Goal: Check status: Check status

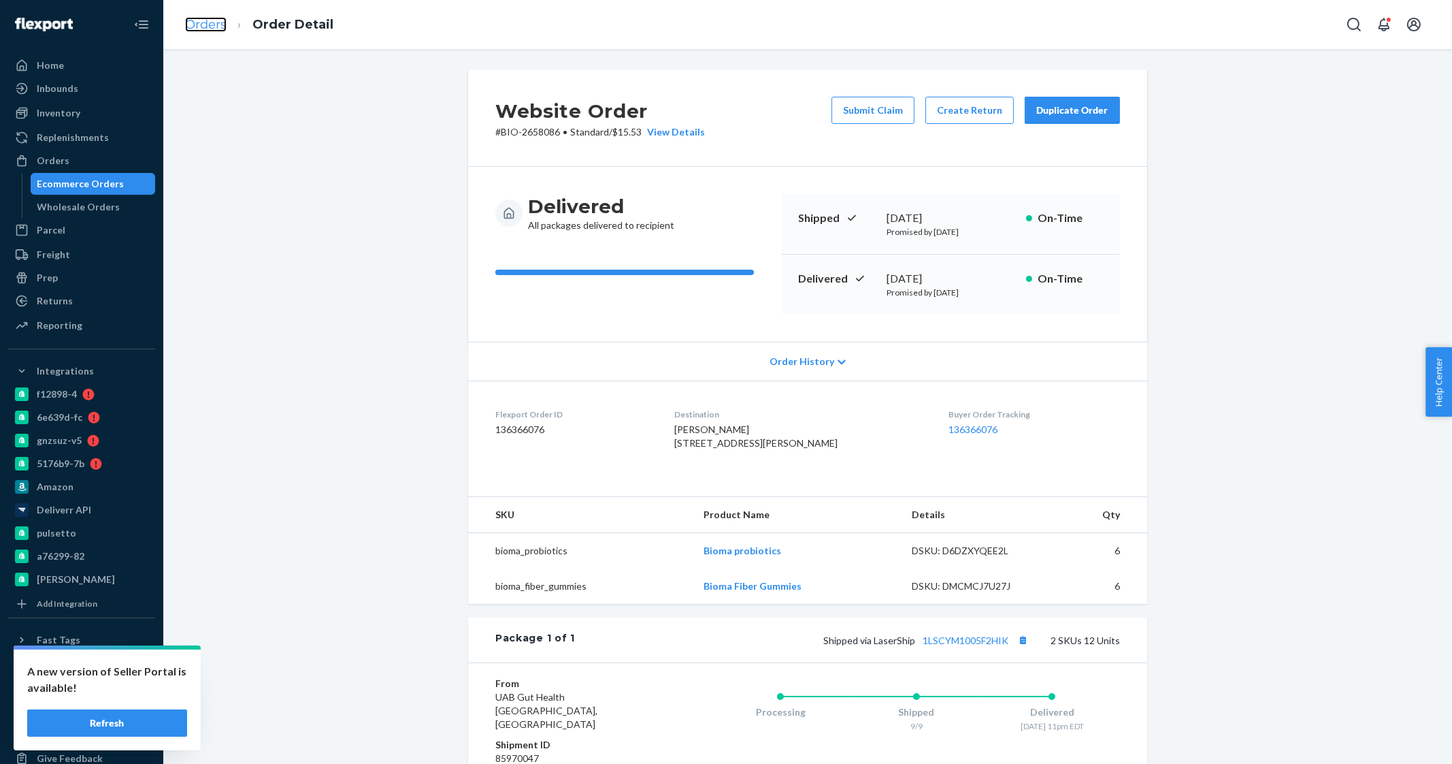
click at [214, 29] on link "Orders" at bounding box center [206, 24] width 42 height 15
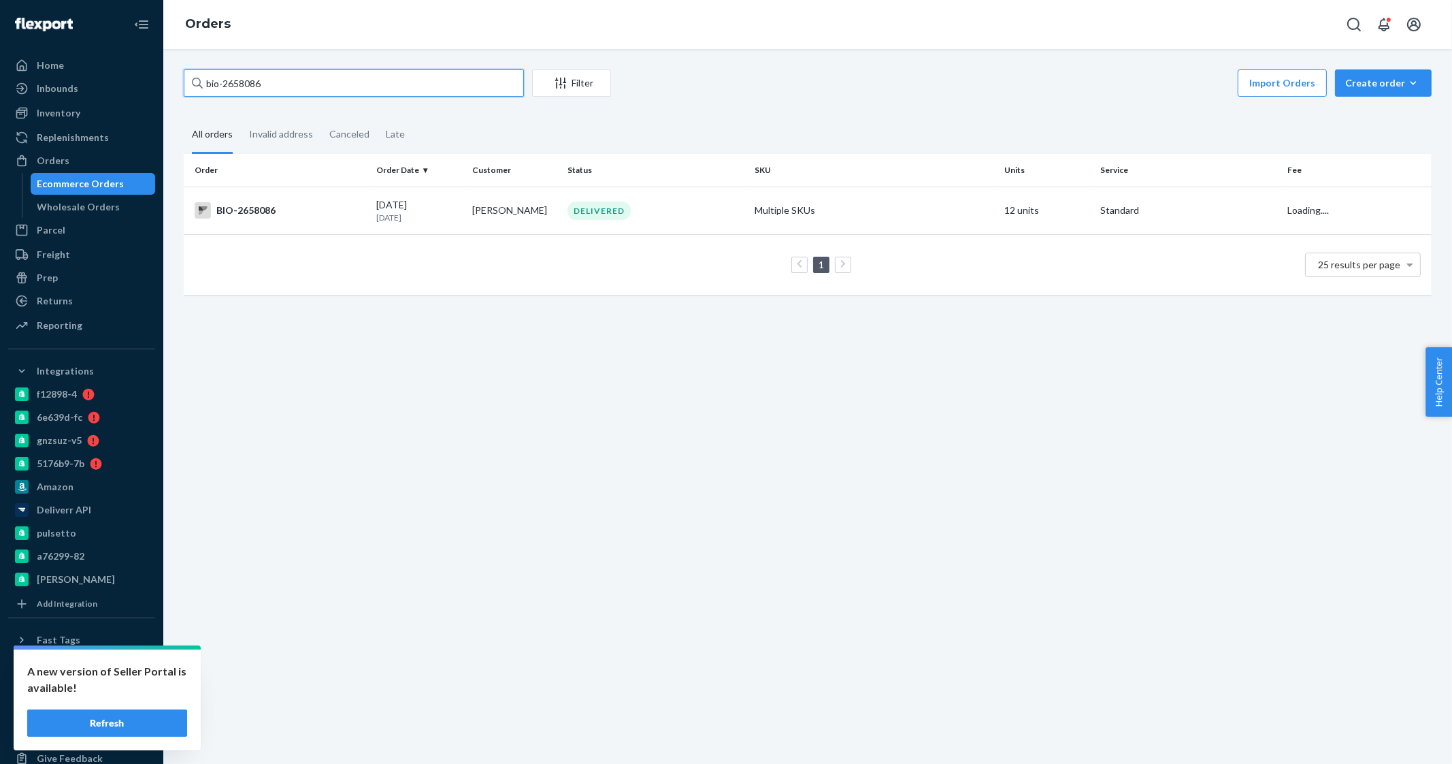
click at [287, 87] on input "bio-2658086" at bounding box center [354, 82] width 340 height 27
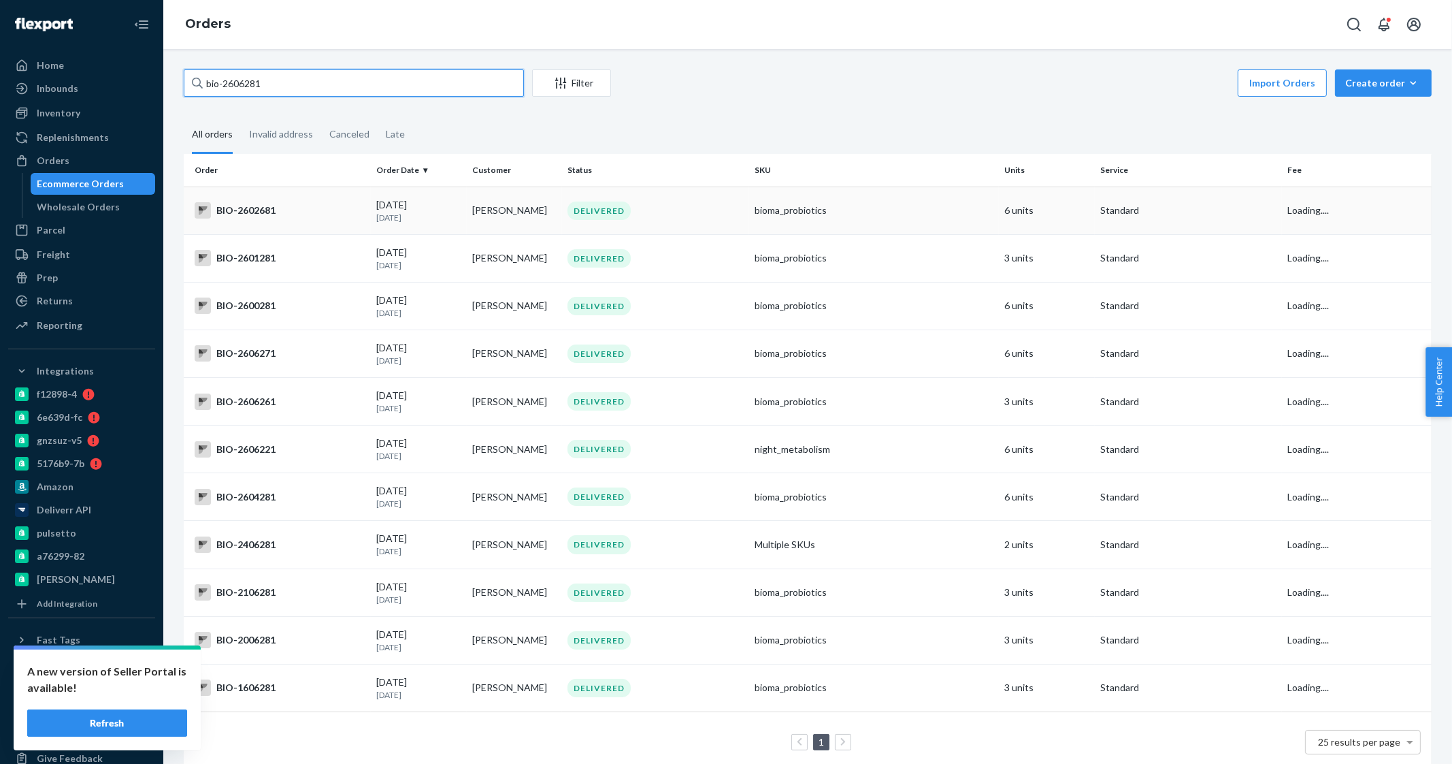
type input "bio-2606281"
click at [425, 205] on div "[DATE] [DATE]" at bounding box center [418, 210] width 85 height 25
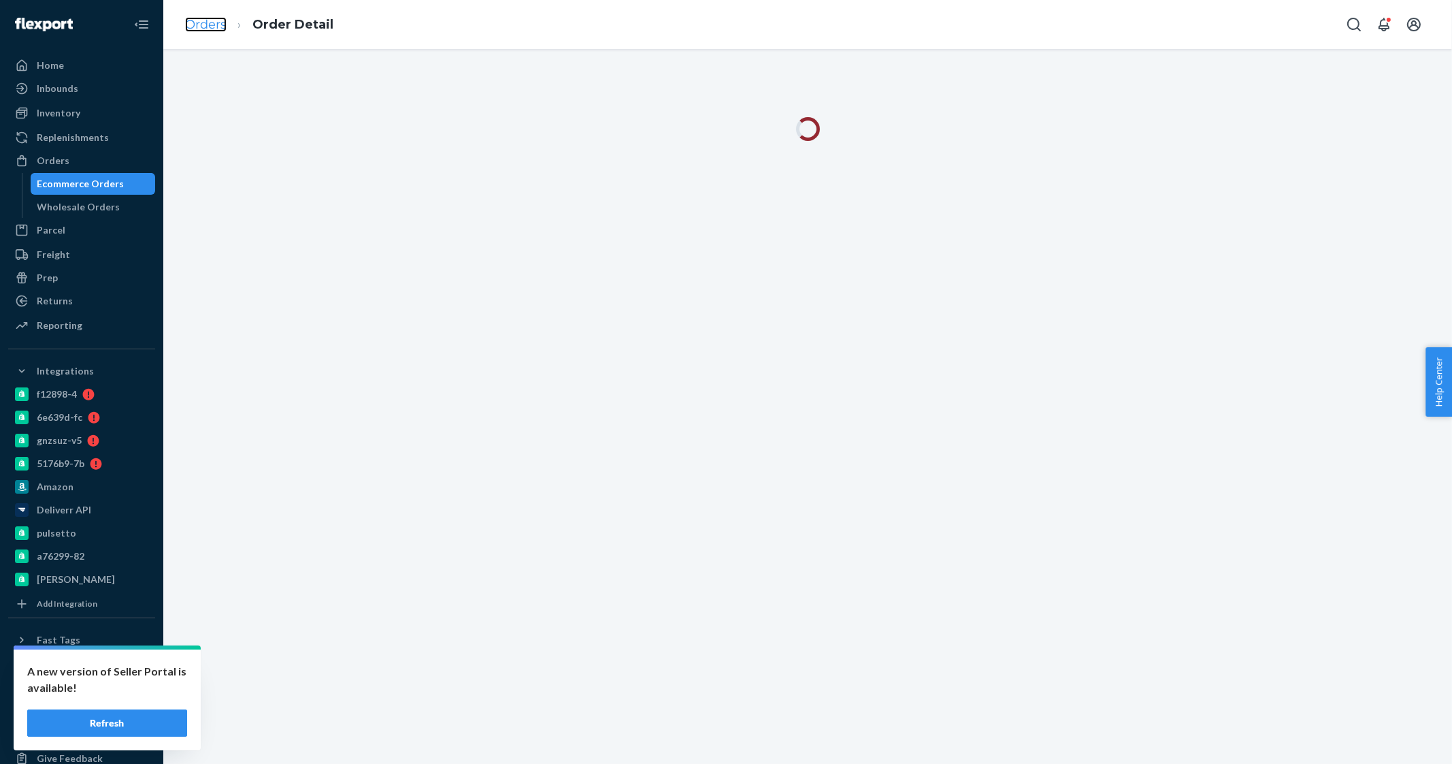
click at [211, 30] on link "Orders" at bounding box center [206, 24] width 42 height 15
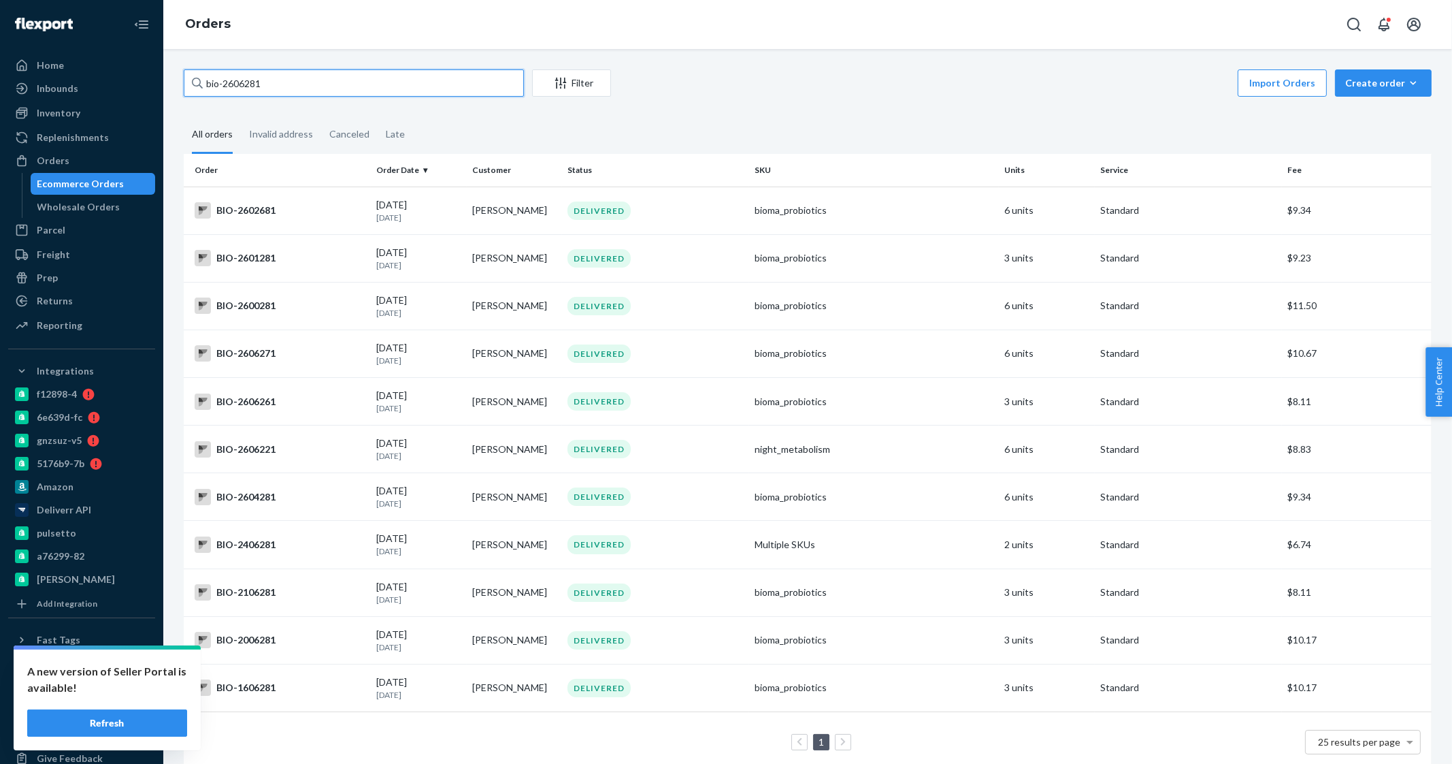
click at [307, 83] on input "bio-2606281" at bounding box center [354, 82] width 340 height 27
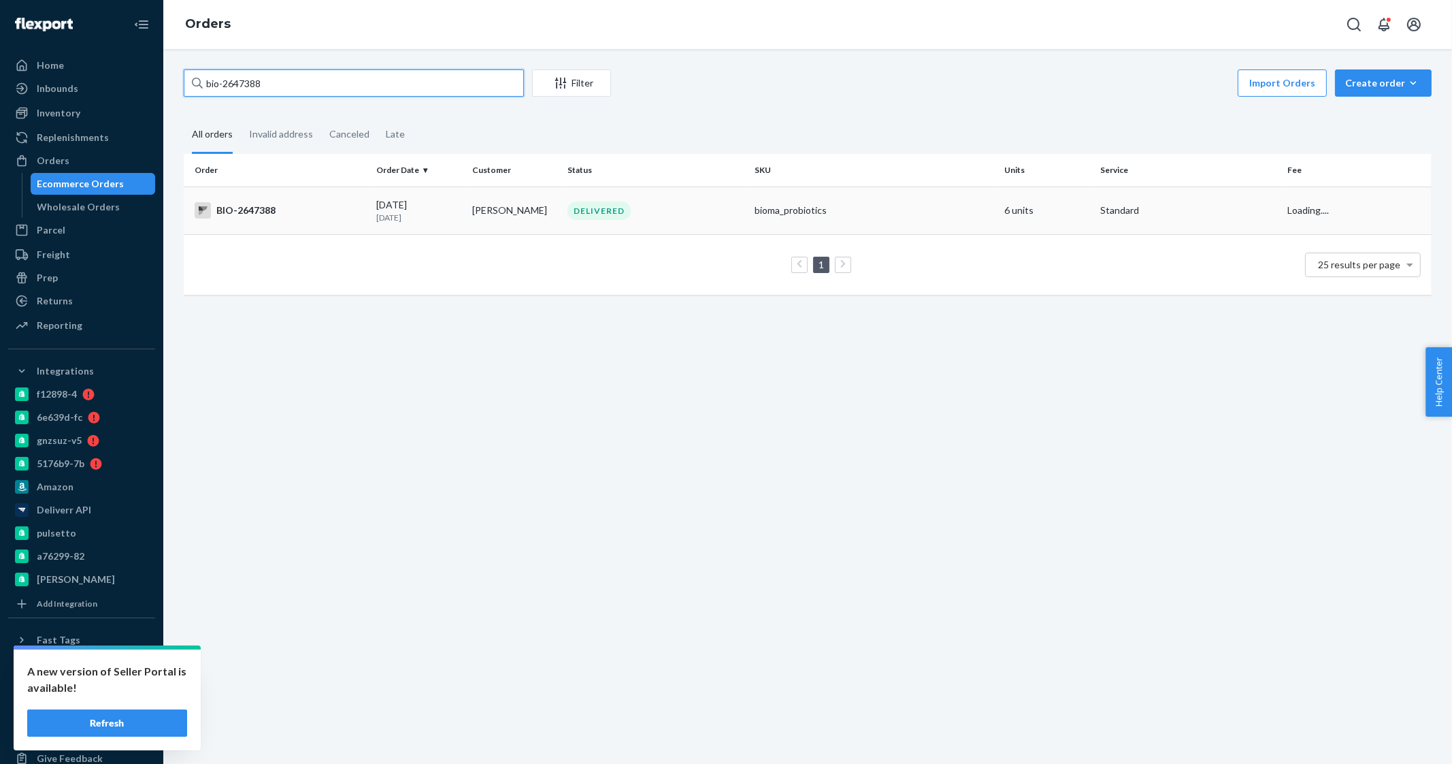
type input "bio-2647388"
click at [470, 216] on td "[PERSON_NAME]" at bounding box center [515, 210] width 96 height 48
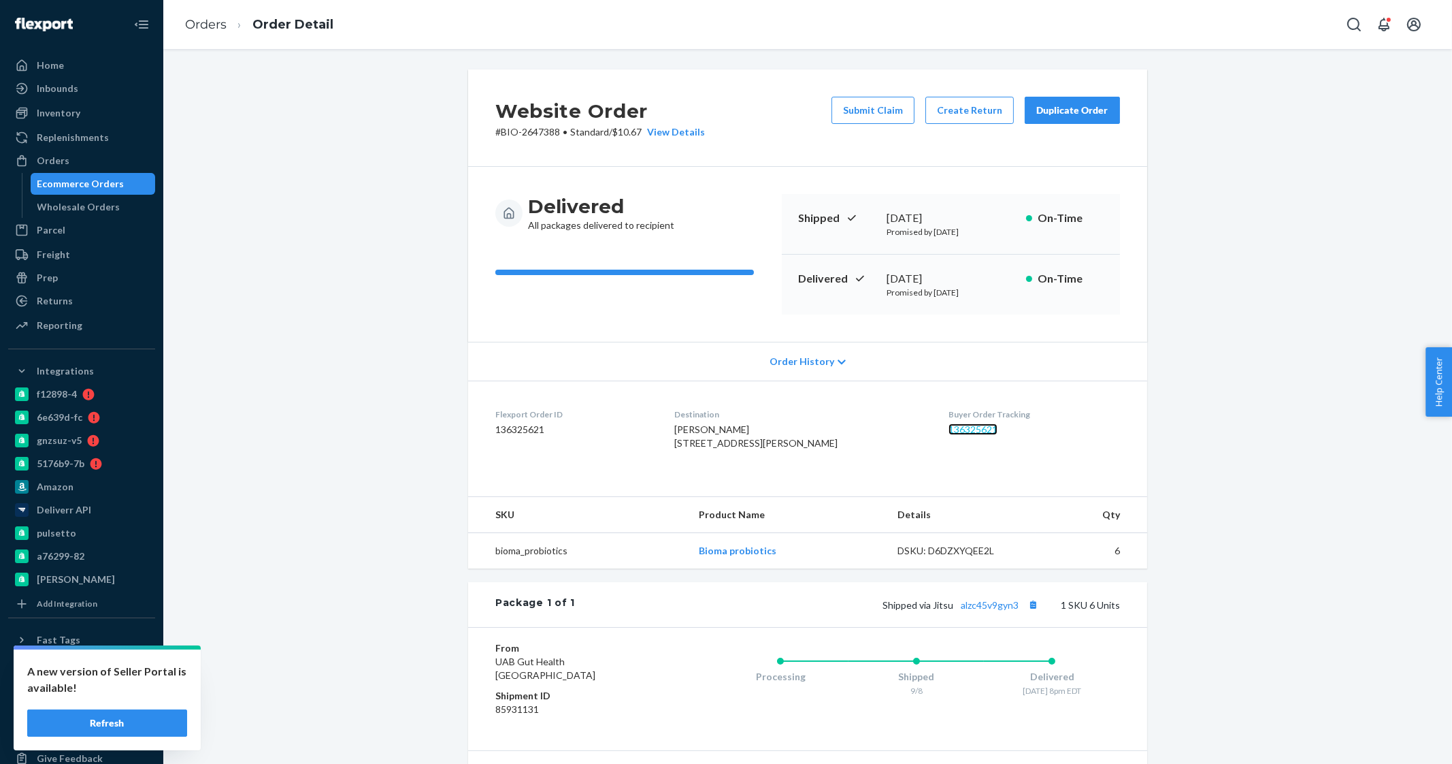
click at [956, 432] on link "136325621" at bounding box center [973, 429] width 49 height 12
